Goal: Information Seeking & Learning: Check status

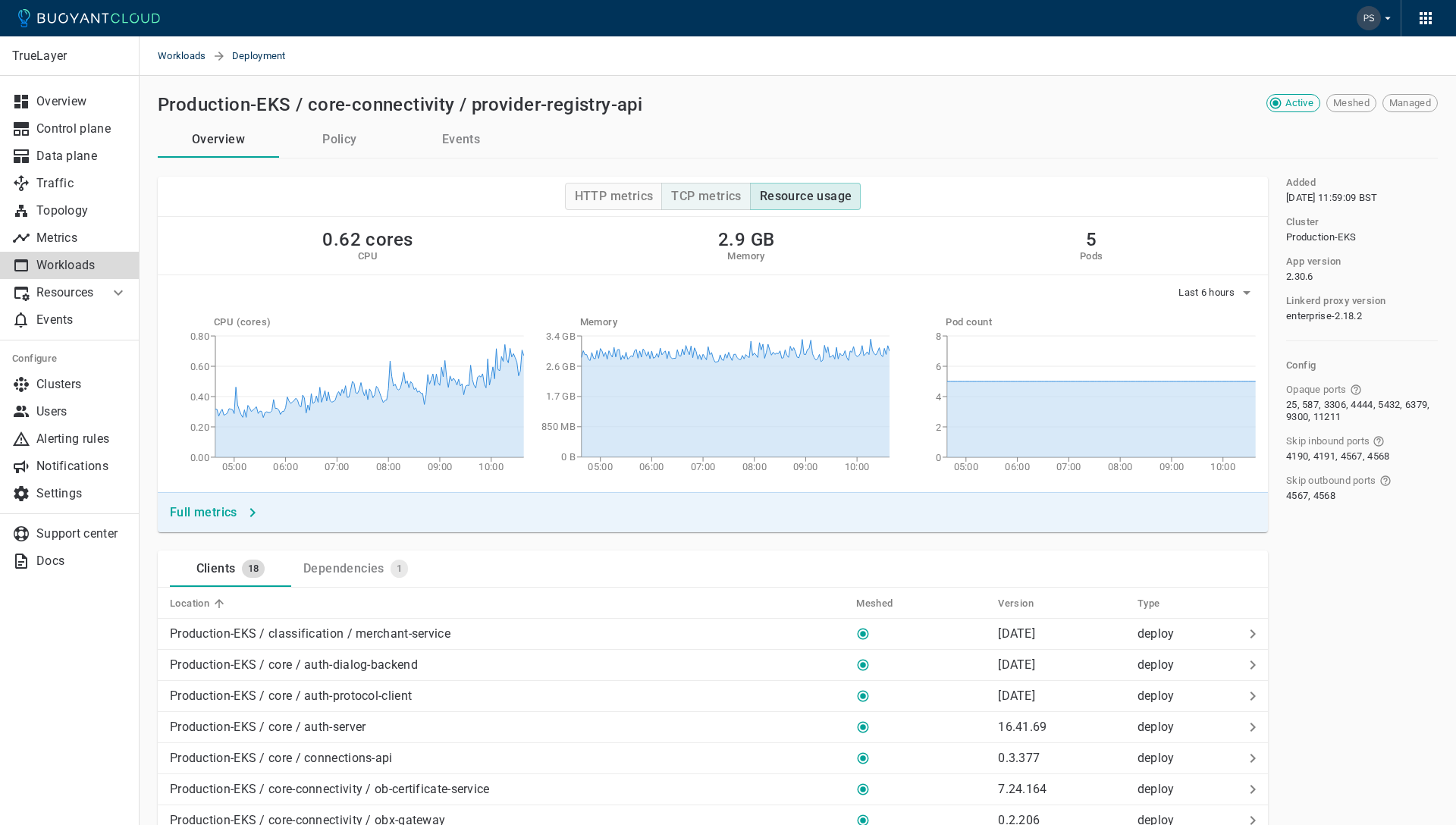
click at [716, 195] on h4 "TCP metrics" at bounding box center [706, 196] width 70 height 15
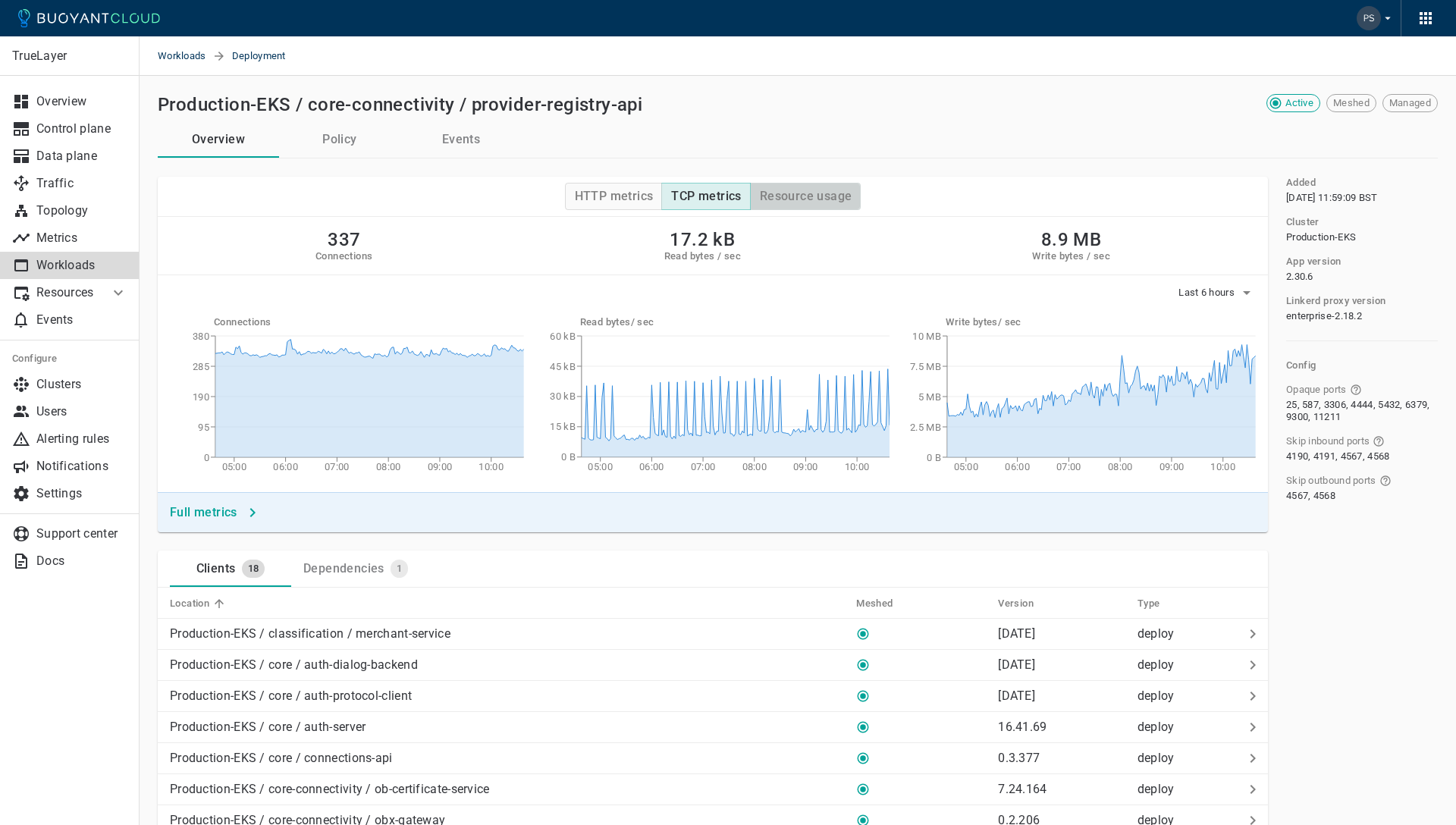
drag, startPoint x: 775, startPoint y: 195, endPoint x: 822, endPoint y: 202, distance: 47.5
click at [775, 195] on h4 "Resource usage" at bounding box center [806, 196] width 93 height 15
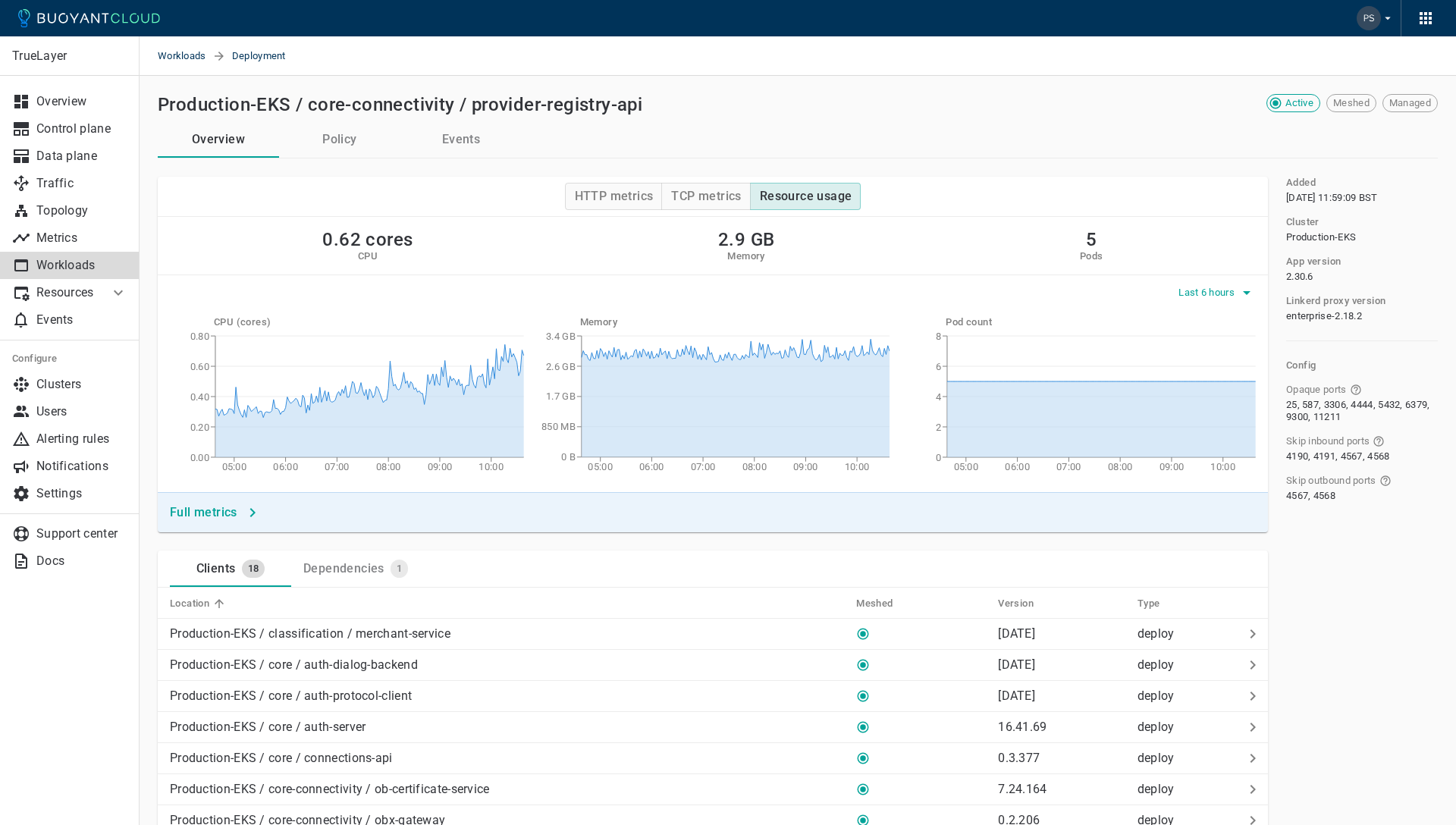
click at [1192, 289] on span "Last 6 hours" at bounding box center [1208, 292] width 59 height 12
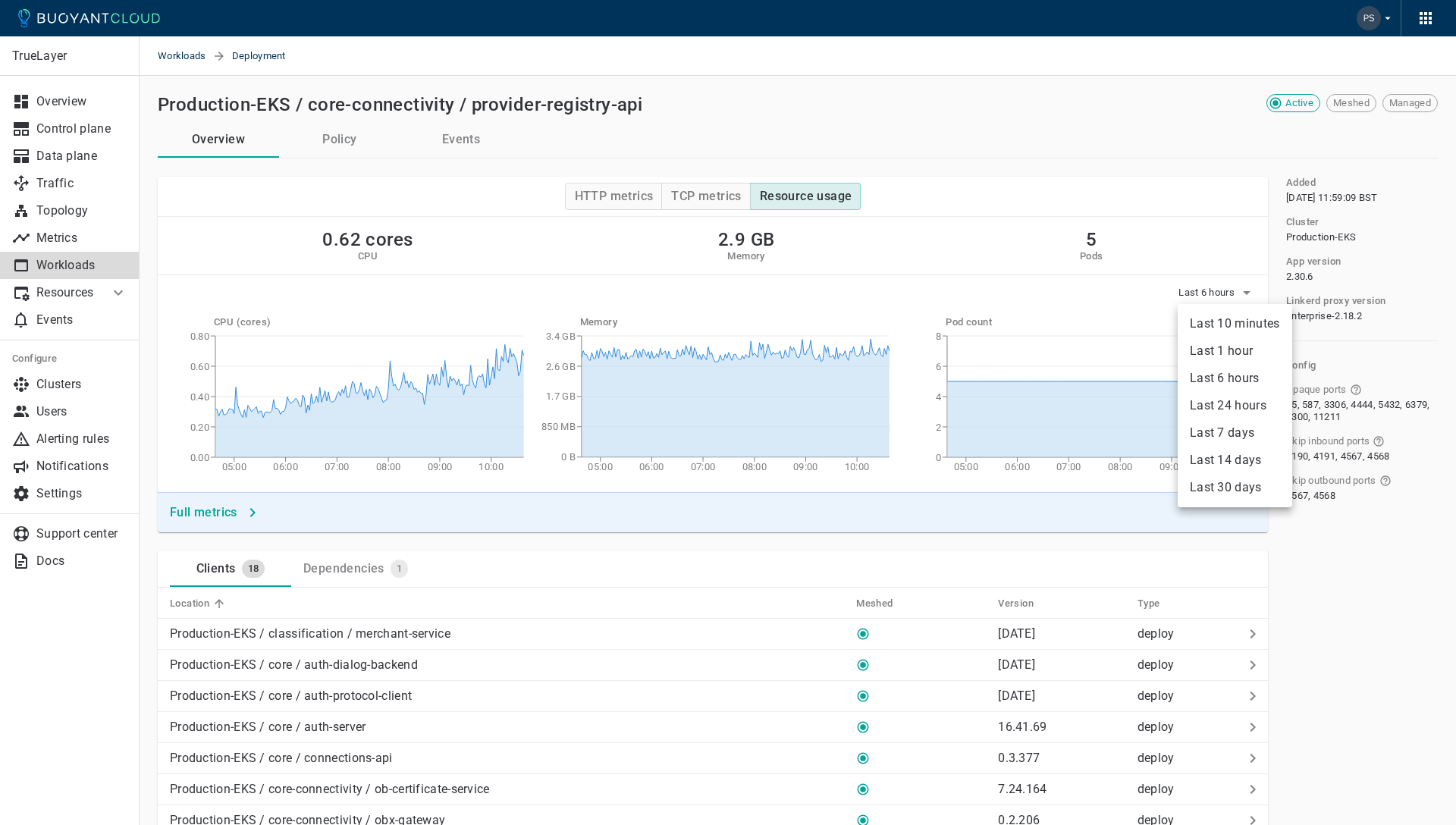
click at [1231, 356] on li "Last 1 hour" at bounding box center [1235, 350] width 115 height 27
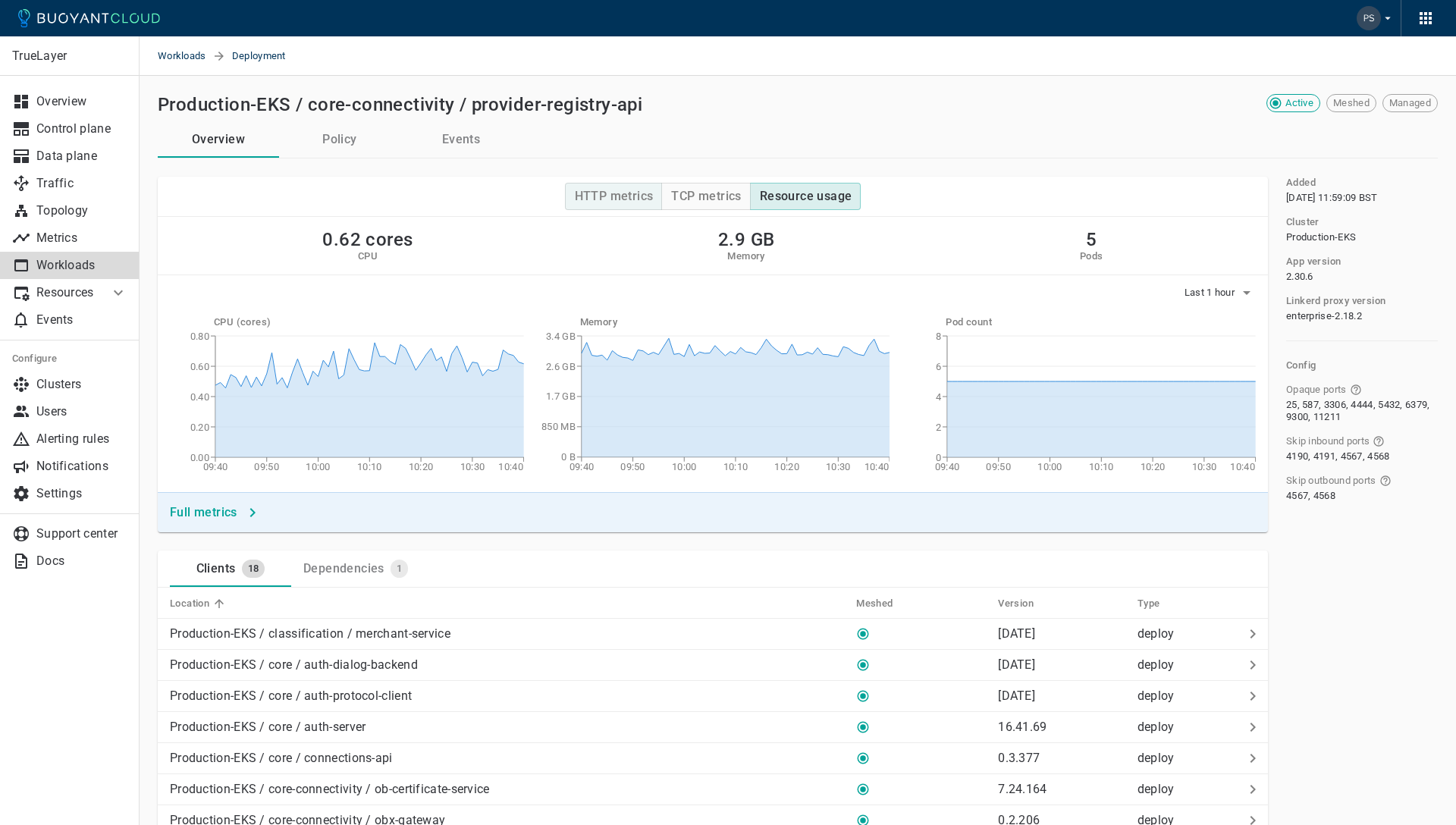
click at [630, 201] on h4 "HTTP metrics" at bounding box center [613, 196] width 79 height 15
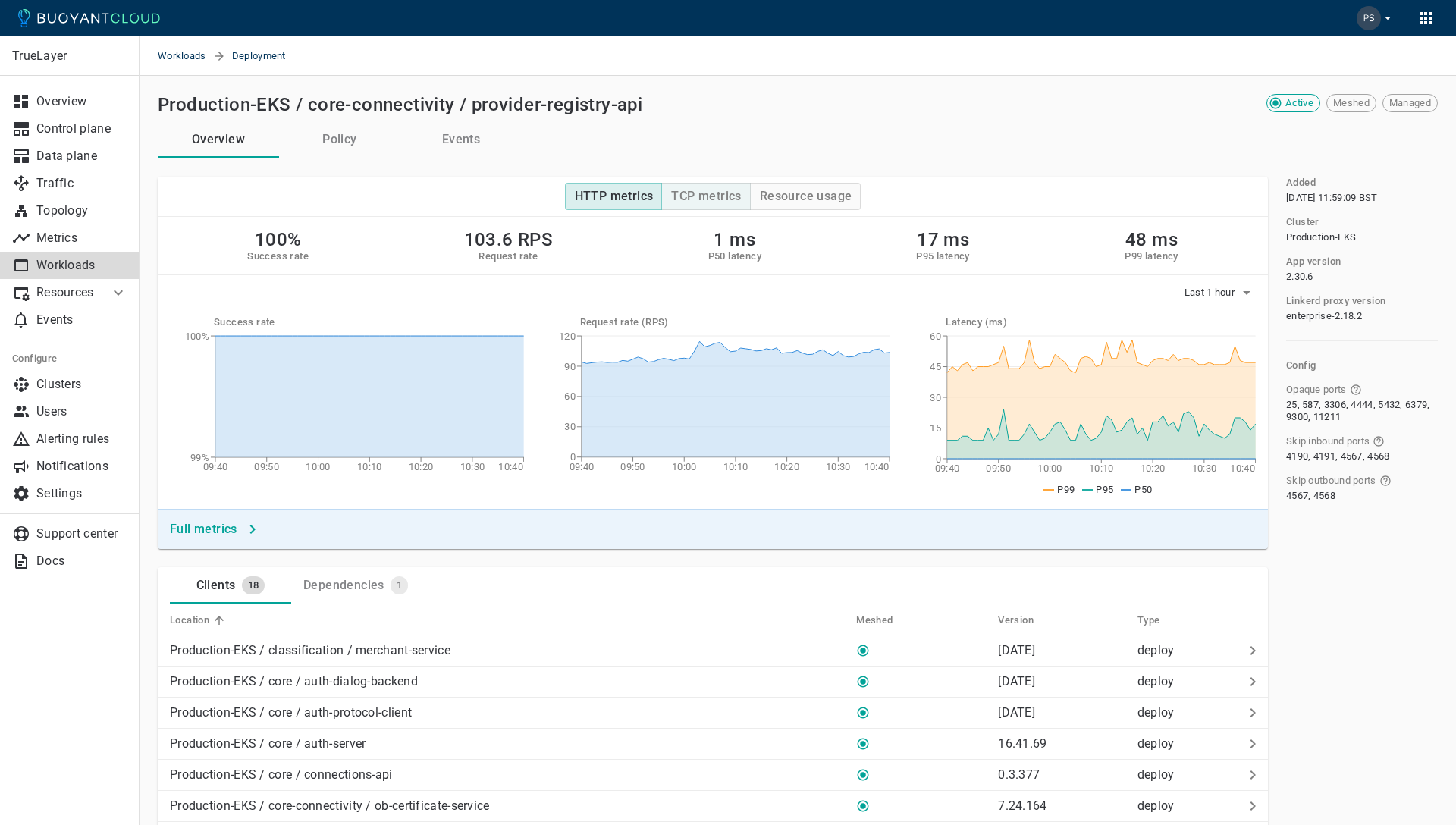
click at [712, 194] on h4 "TCP metrics" at bounding box center [706, 196] width 70 height 15
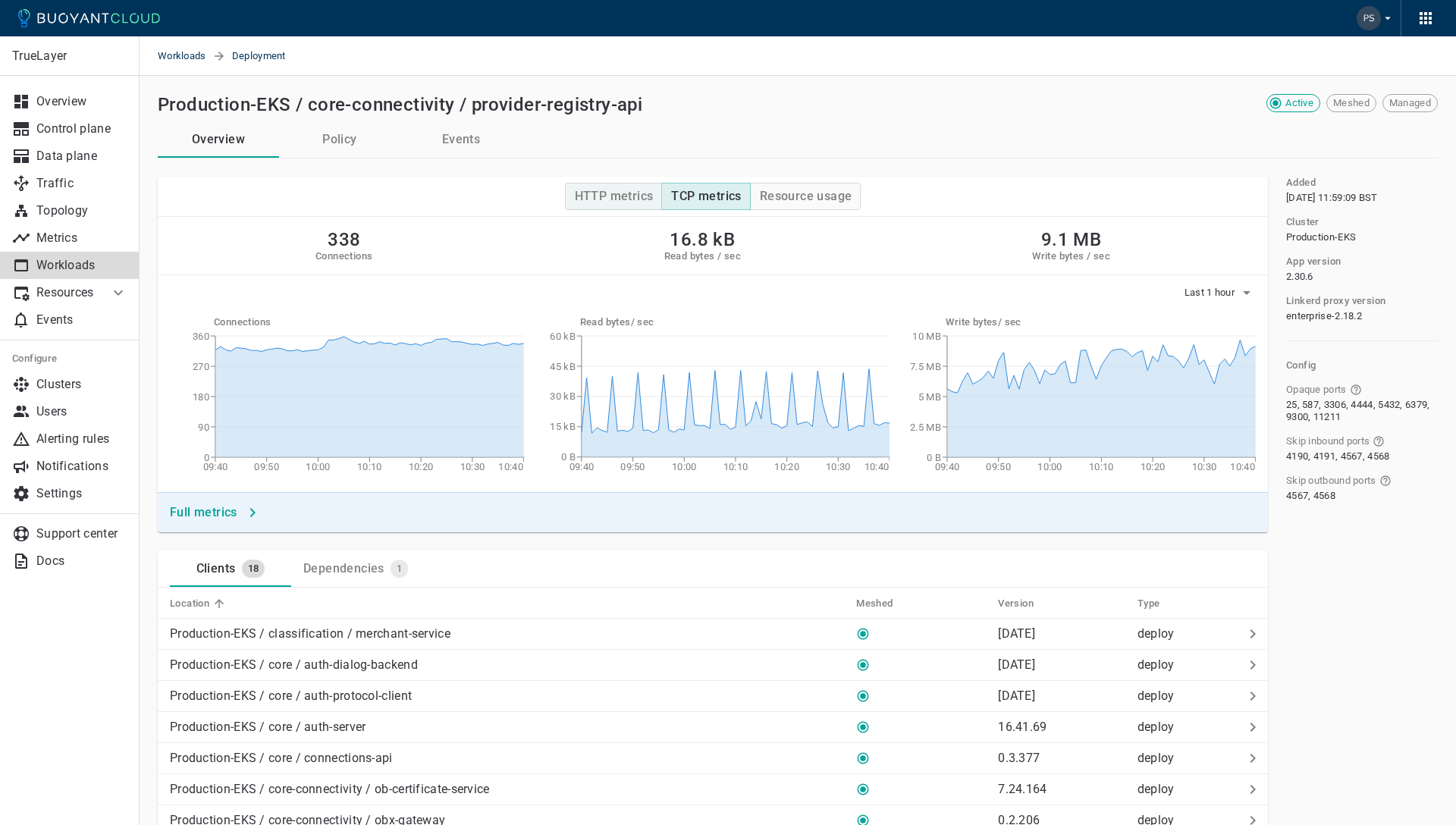
click at [593, 190] on h4 "HTTP metrics" at bounding box center [613, 196] width 79 height 15
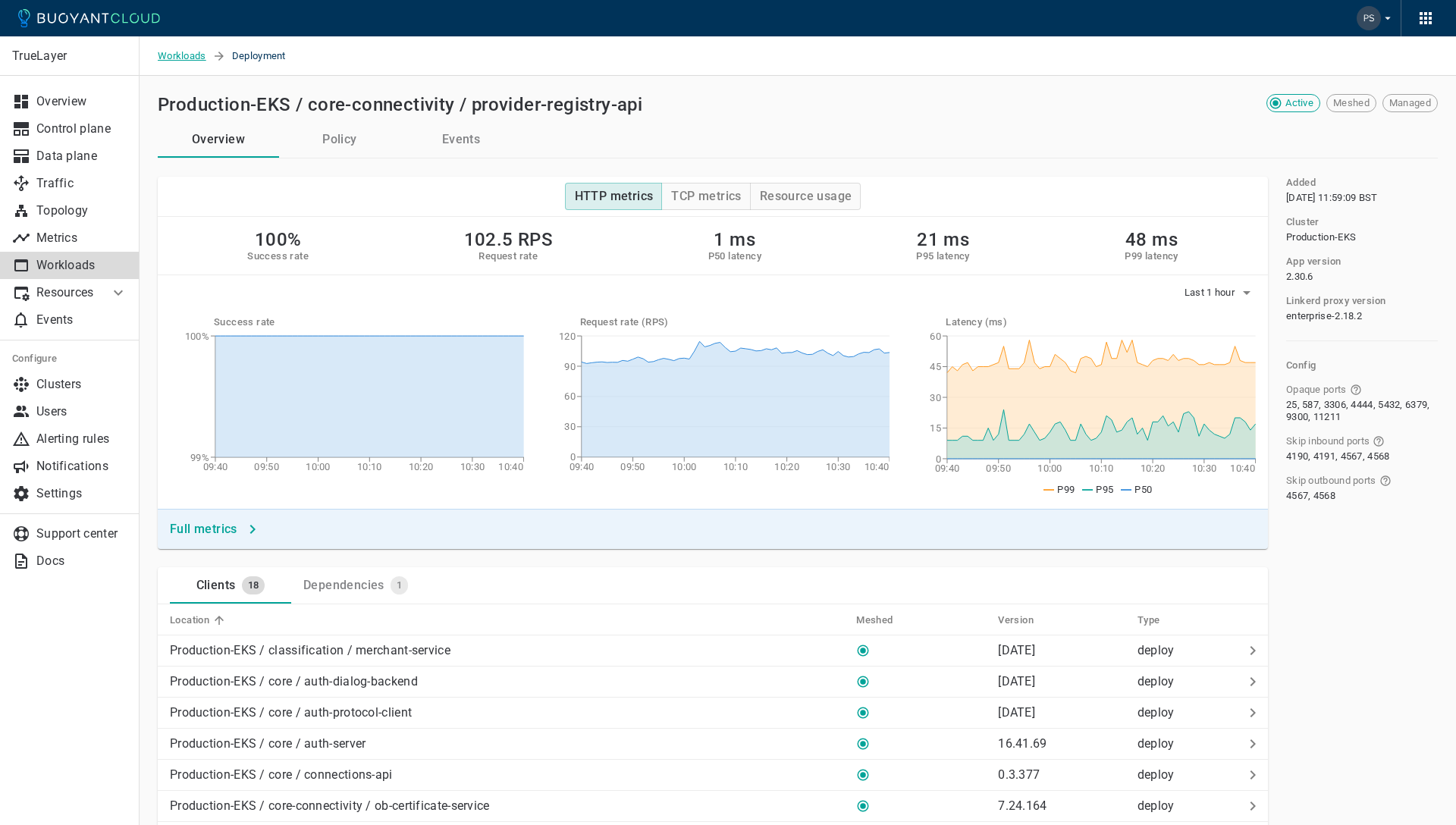
click at [166, 56] on span "Workloads" at bounding box center [184, 57] width 55 height 40
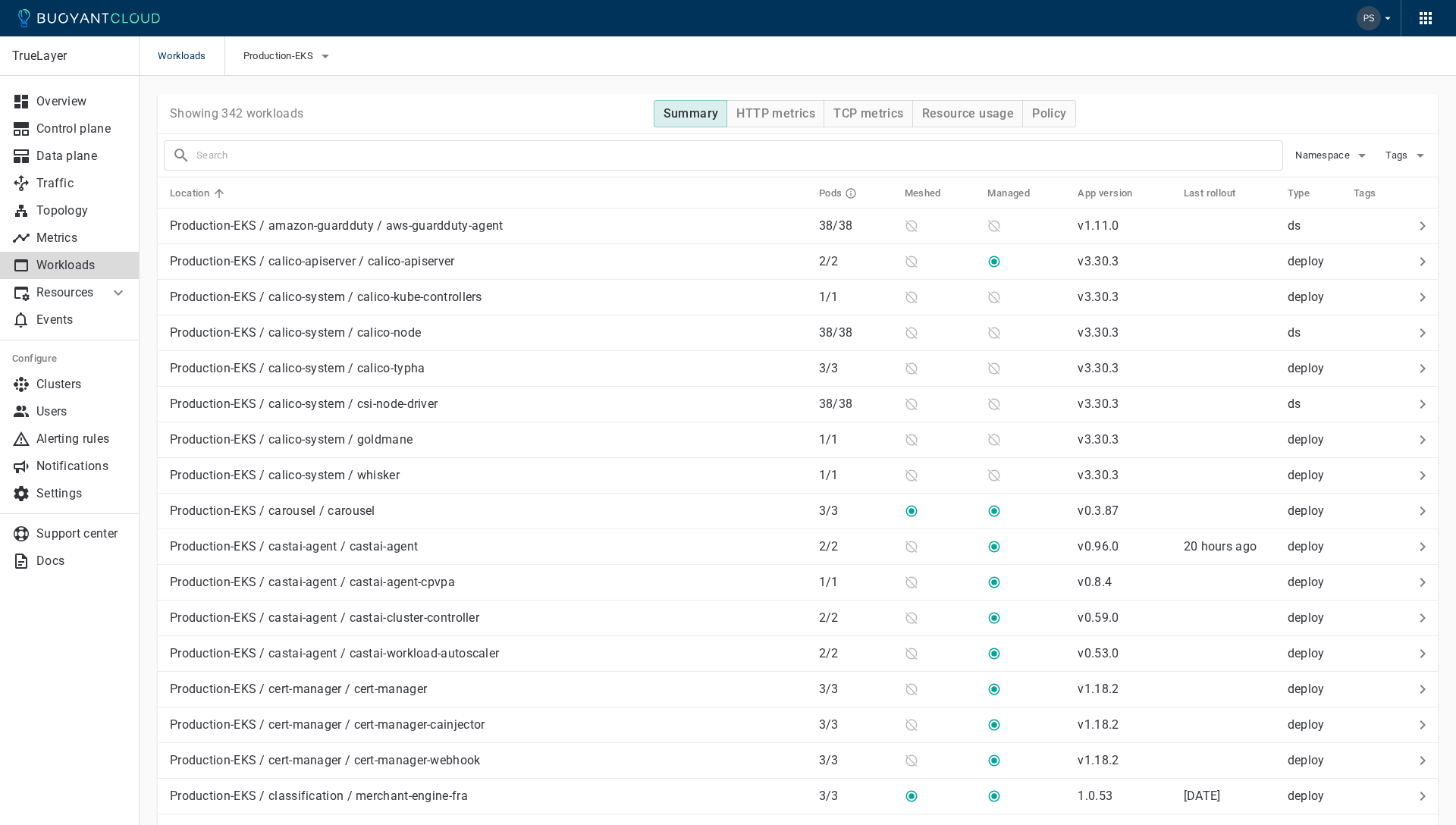
click at [345, 155] on input "text" at bounding box center [739, 155] width 1086 height 21
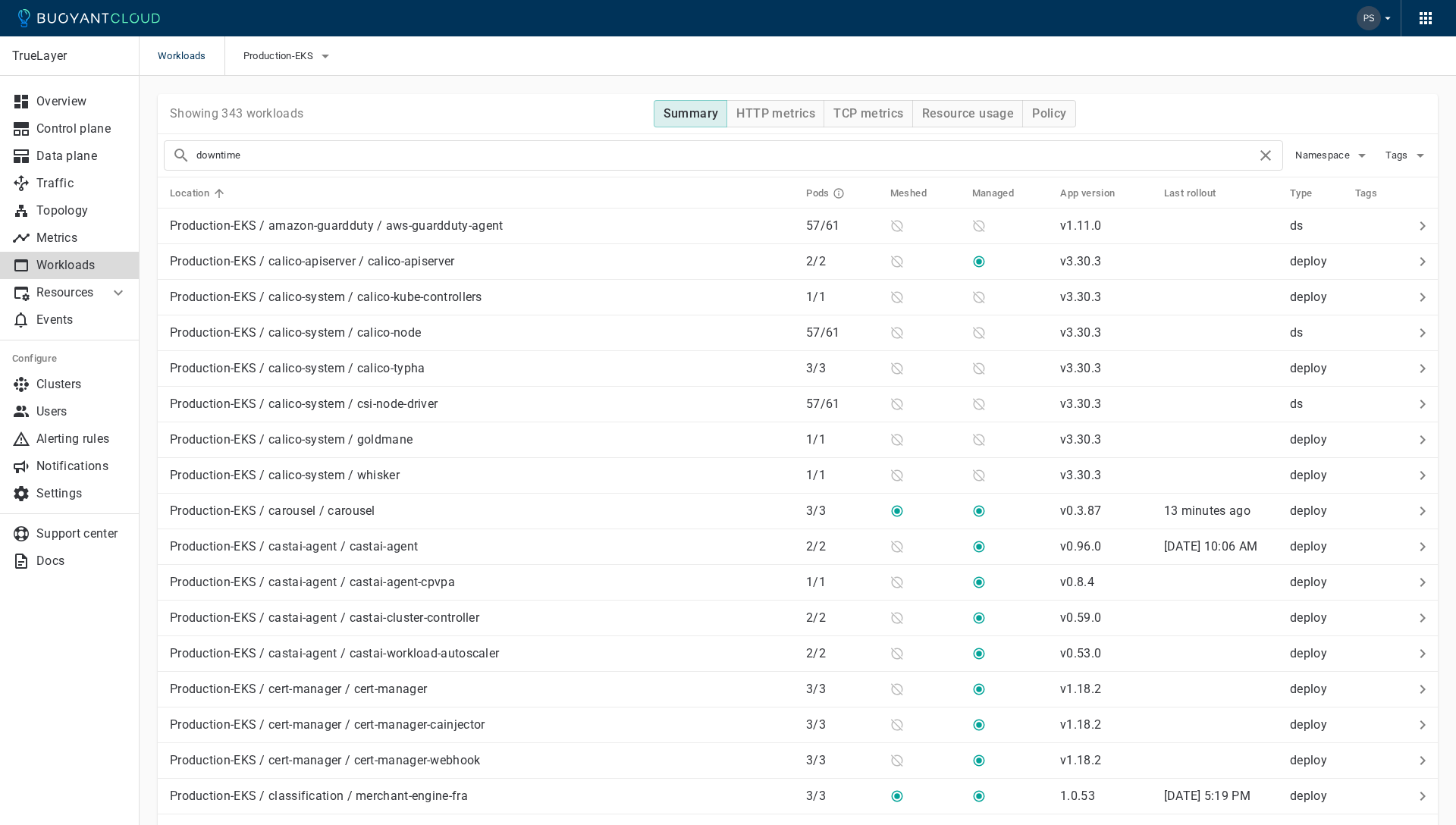
type input "downtime"
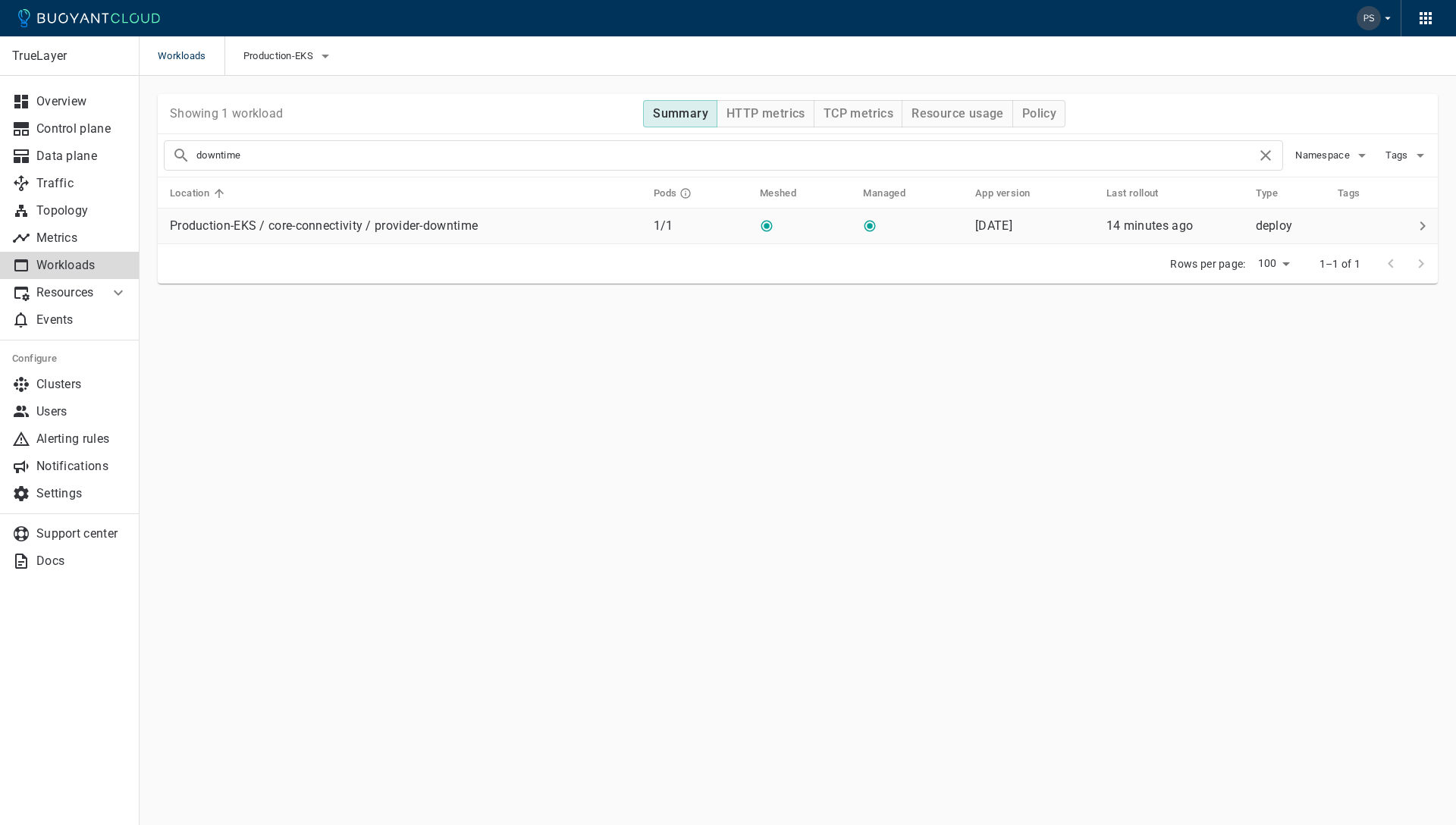
click at [395, 232] on p "Production-EKS / core-connectivity / provider-downtime" at bounding box center [323, 225] width 308 height 15
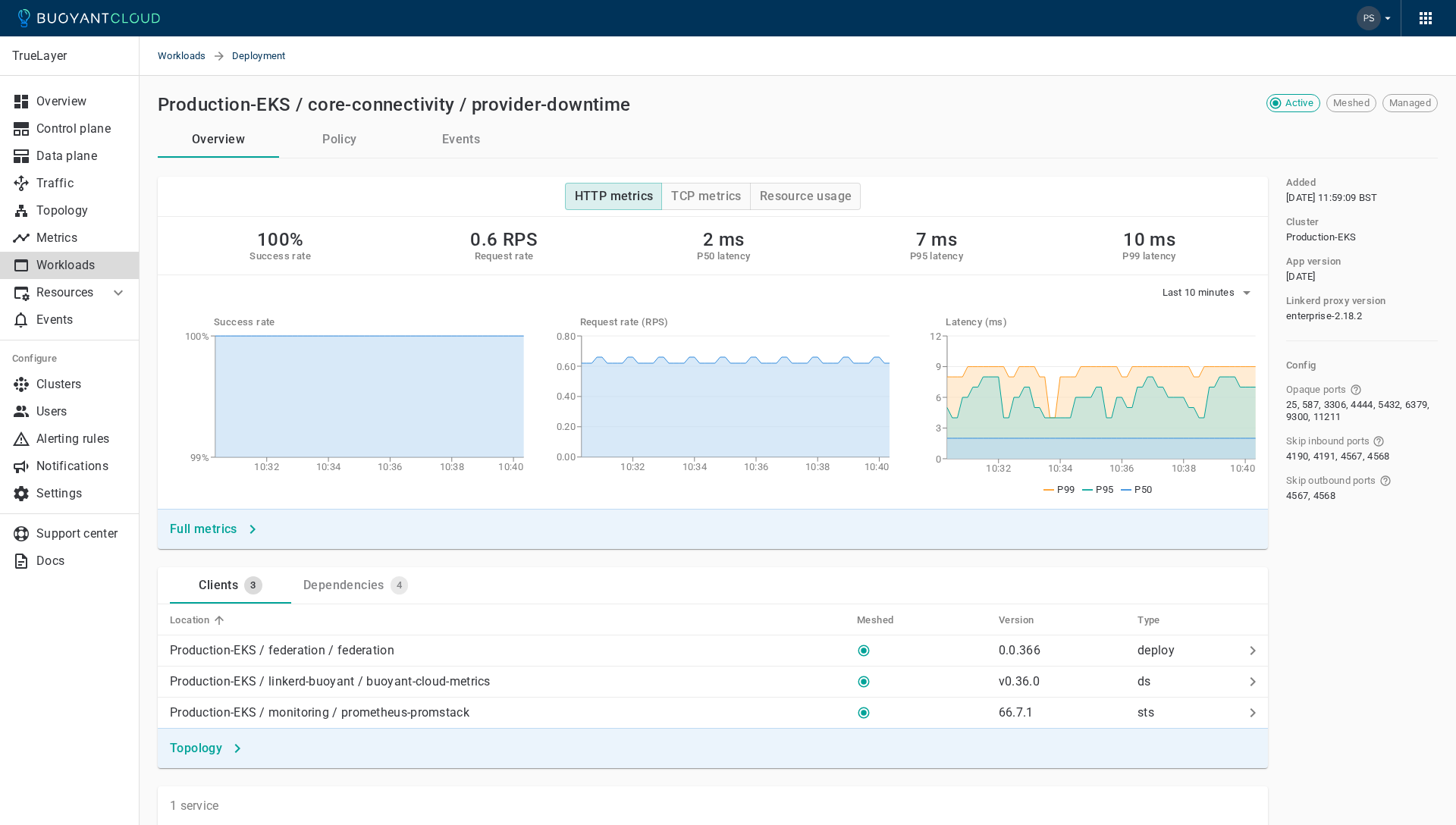
click at [1219, 279] on div "Last 10 minutes" at bounding box center [712, 289] width 1110 height 29
click at [1218, 292] on span "Last 10 minutes" at bounding box center [1201, 292] width 76 height 12
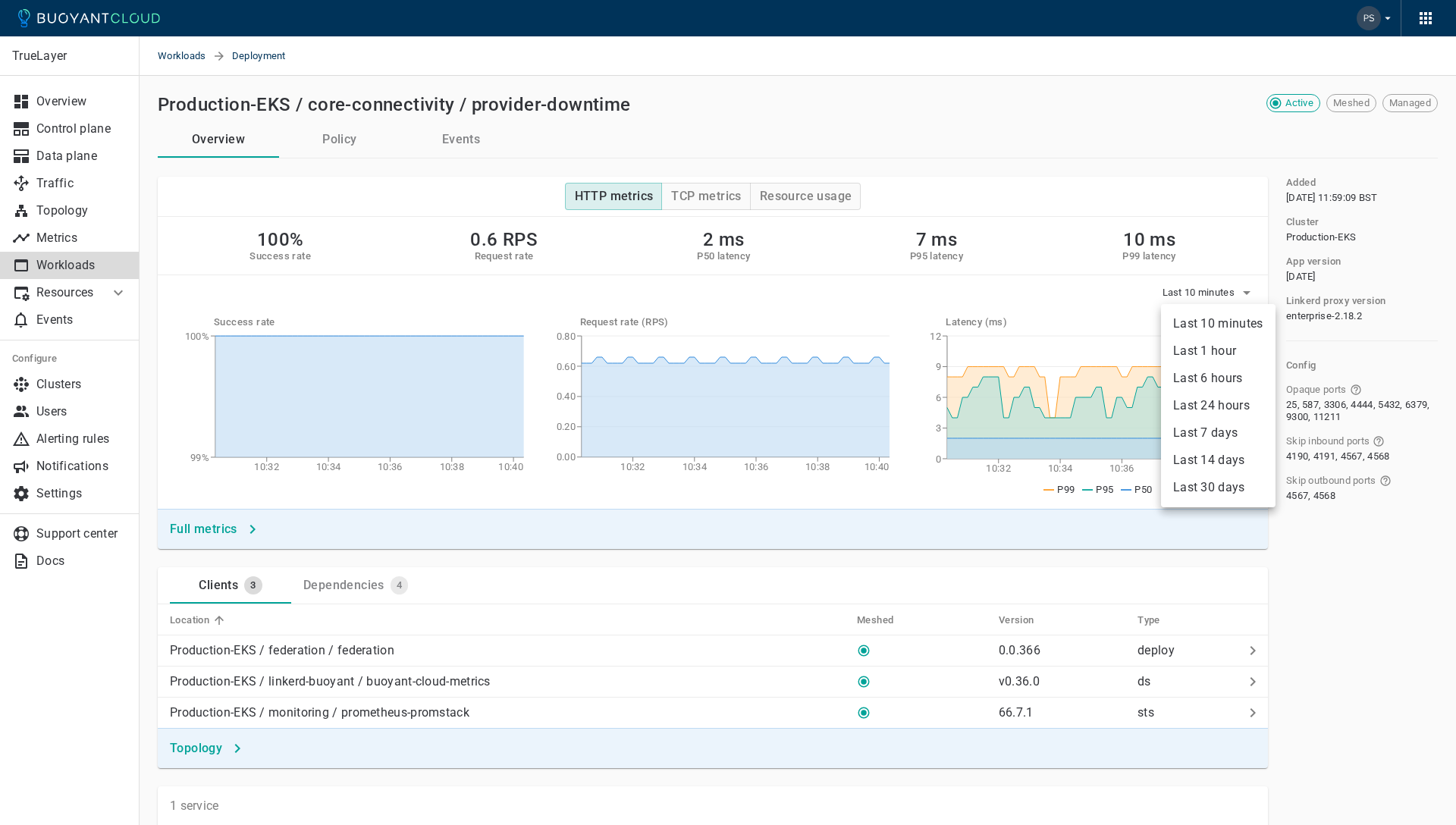
click at [1218, 359] on li "Last 1 hour" at bounding box center [1218, 350] width 115 height 27
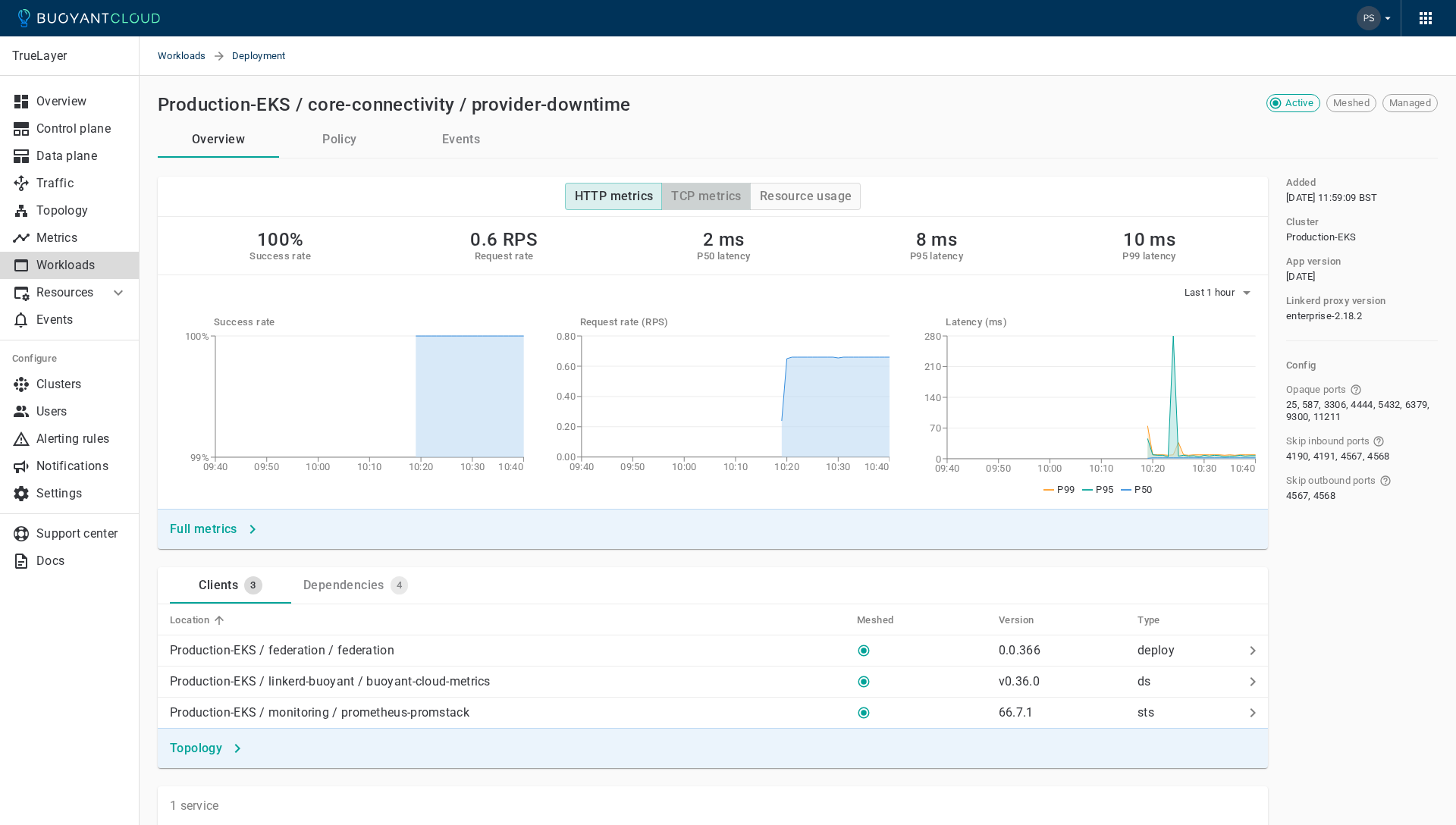
click at [694, 194] on h4 "TCP metrics" at bounding box center [706, 196] width 70 height 15
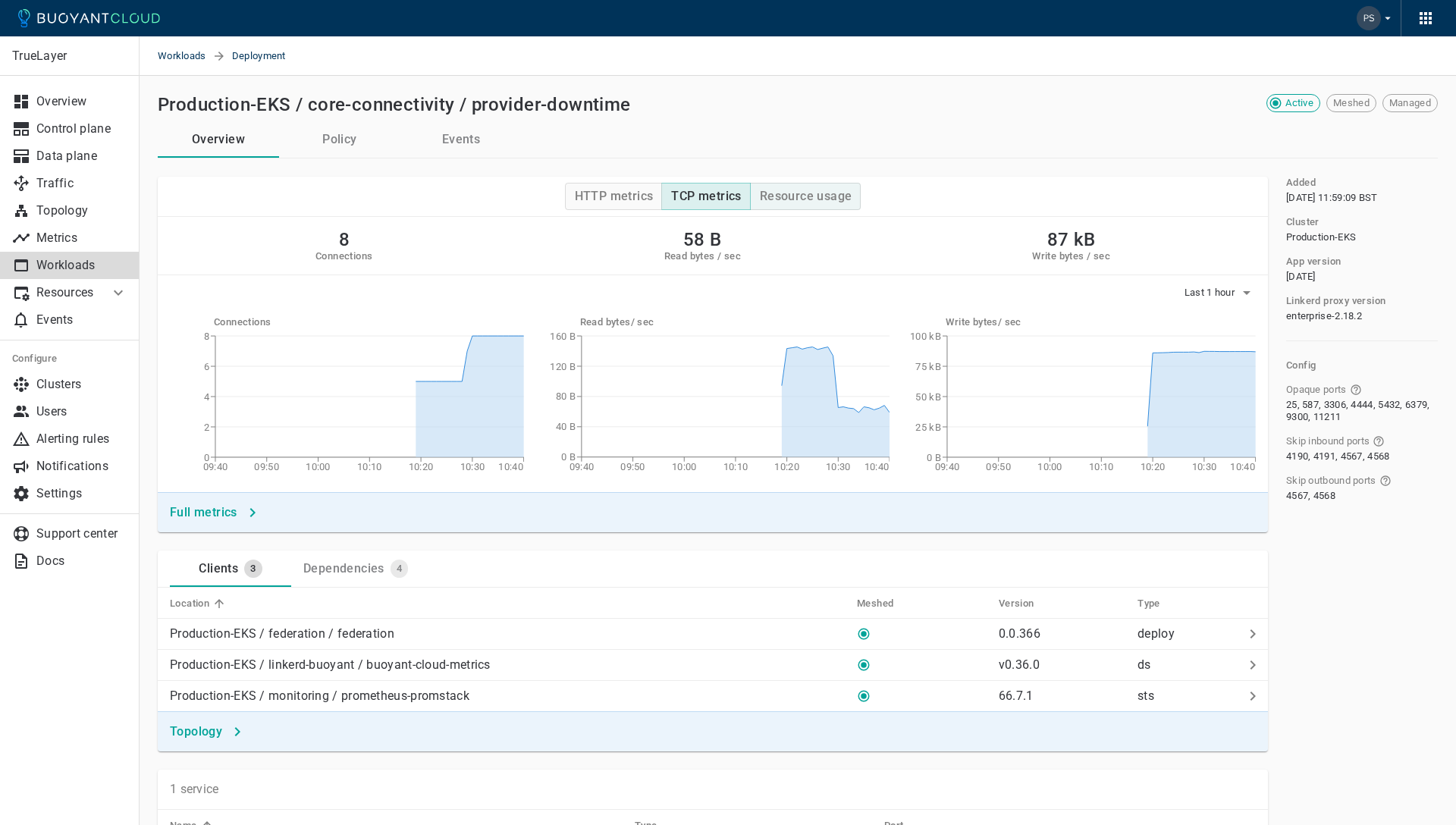
click at [783, 195] on h4 "Resource usage" at bounding box center [806, 196] width 93 height 15
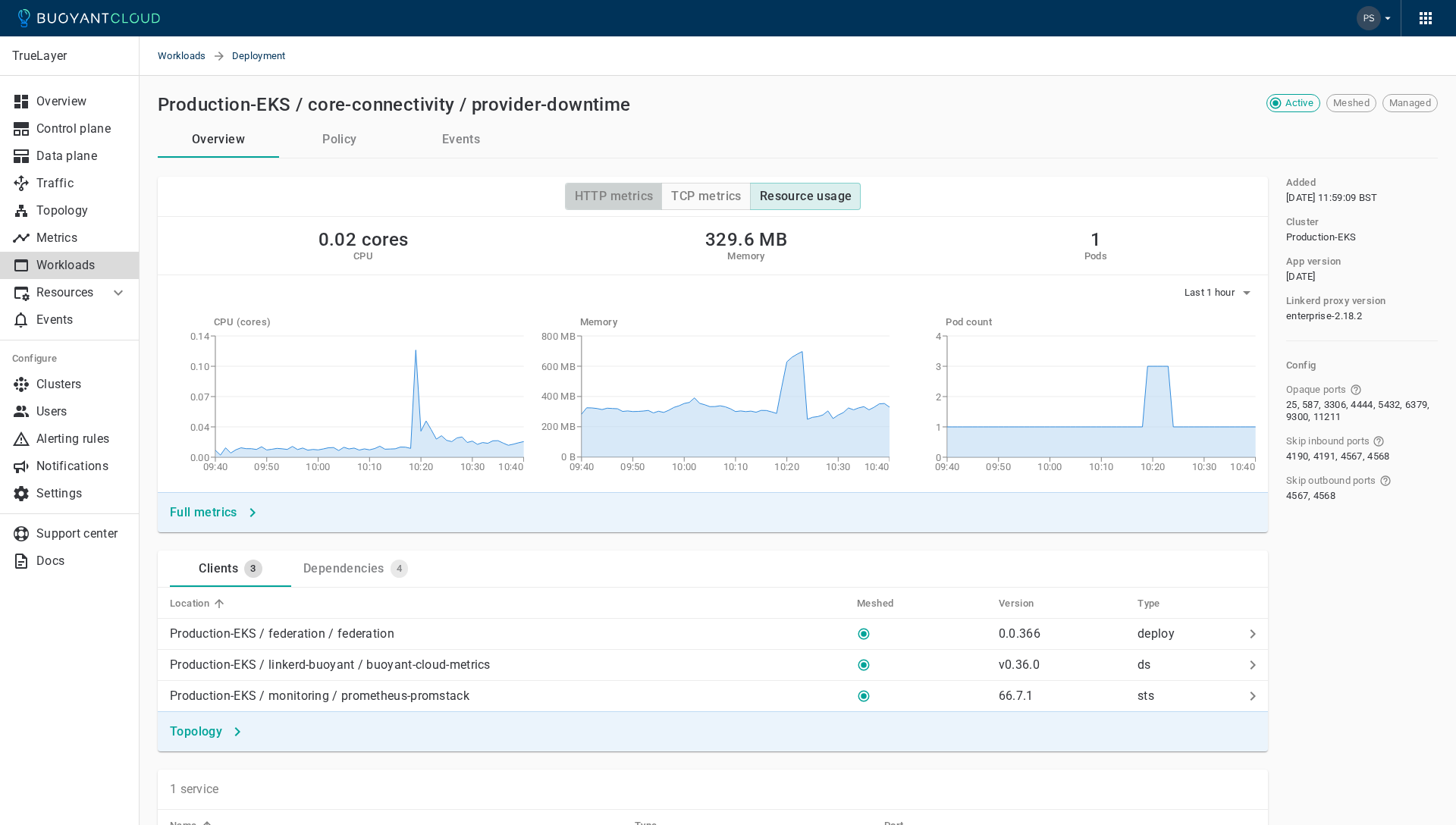
click at [620, 202] on h4 "HTTP metrics" at bounding box center [613, 196] width 79 height 15
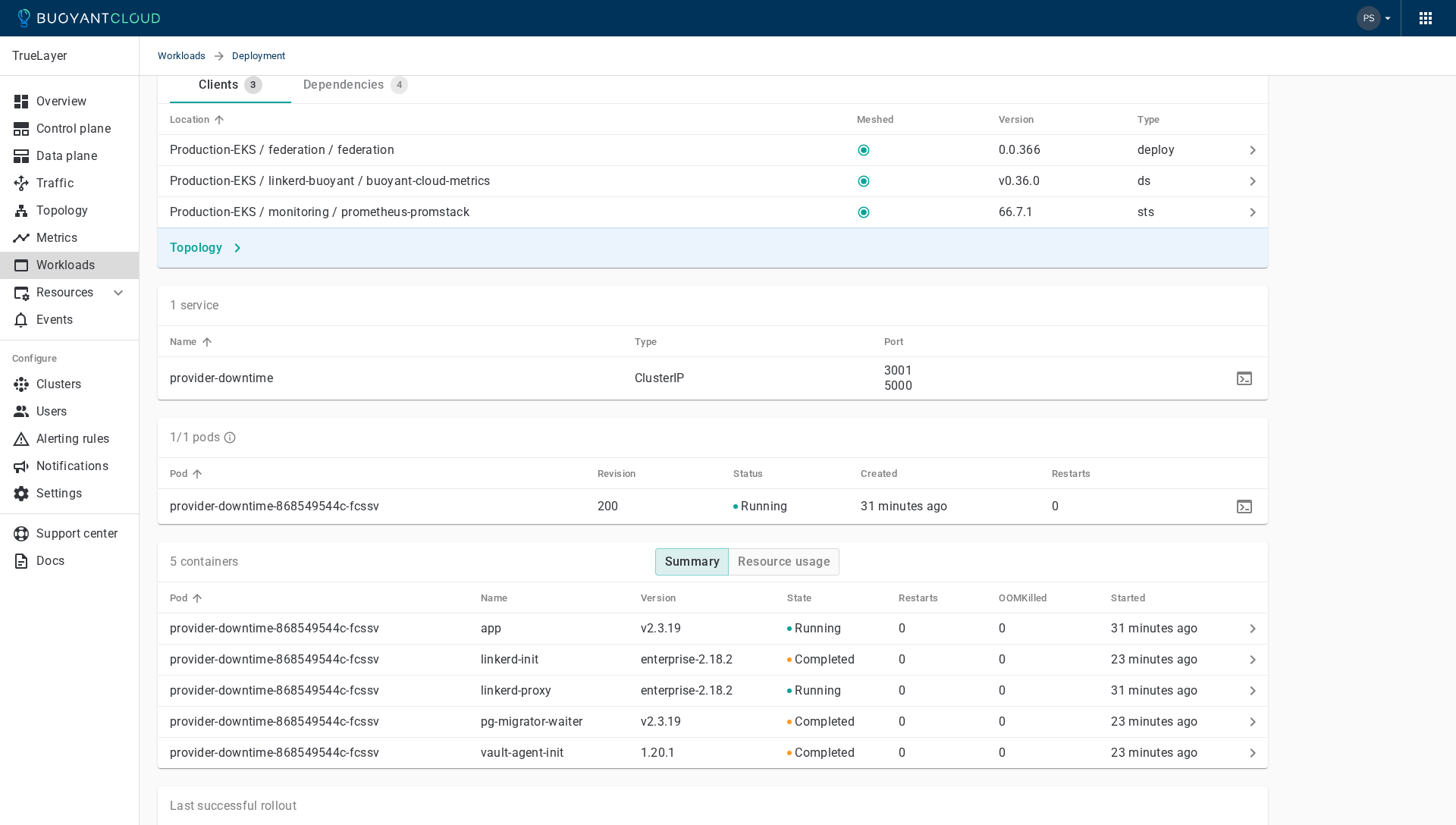
scroll to position [637, 0]
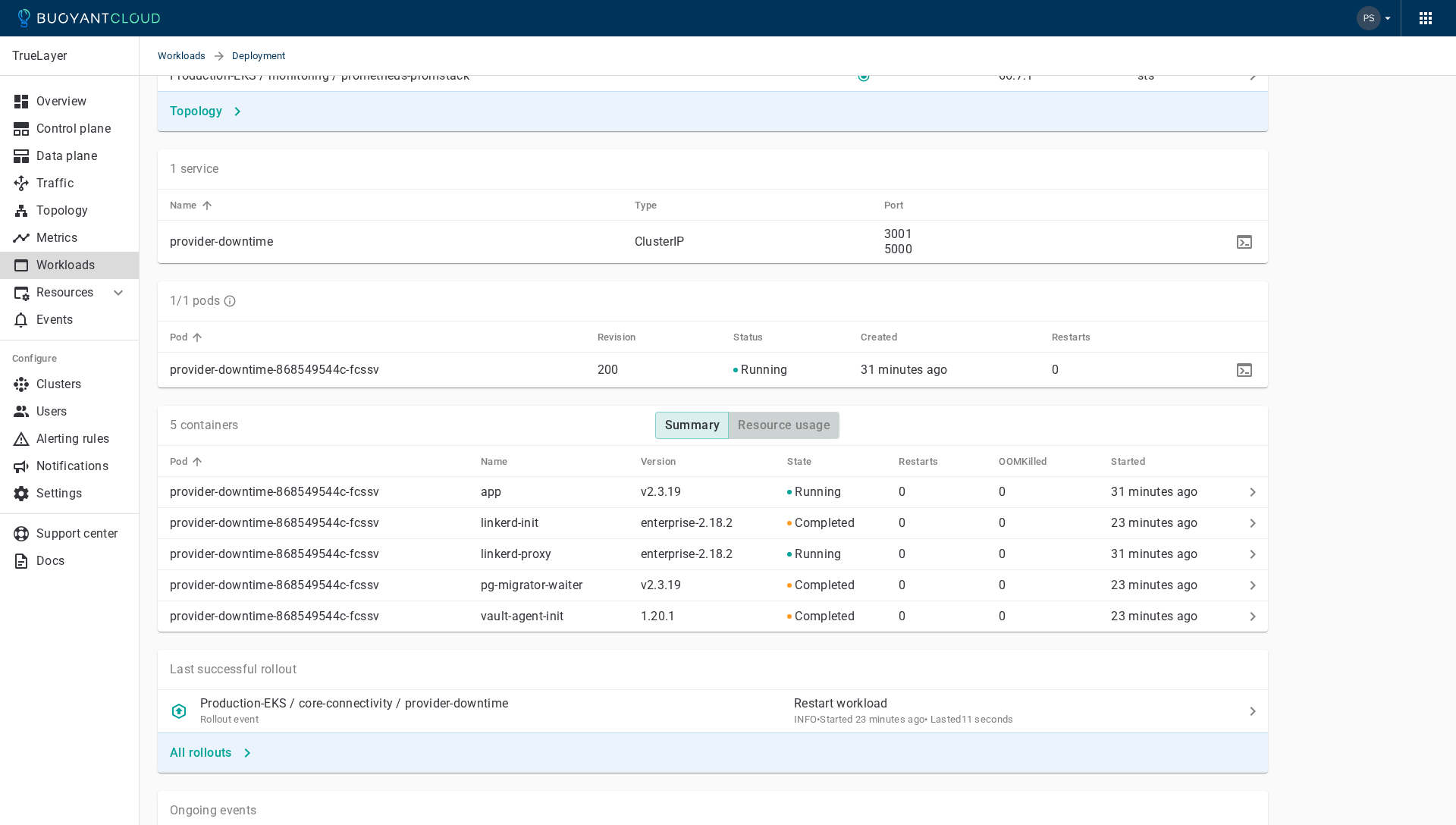
click at [799, 432] on h4 "Resource usage" at bounding box center [784, 425] width 93 height 15
